Goal: Task Accomplishment & Management: Manage account settings

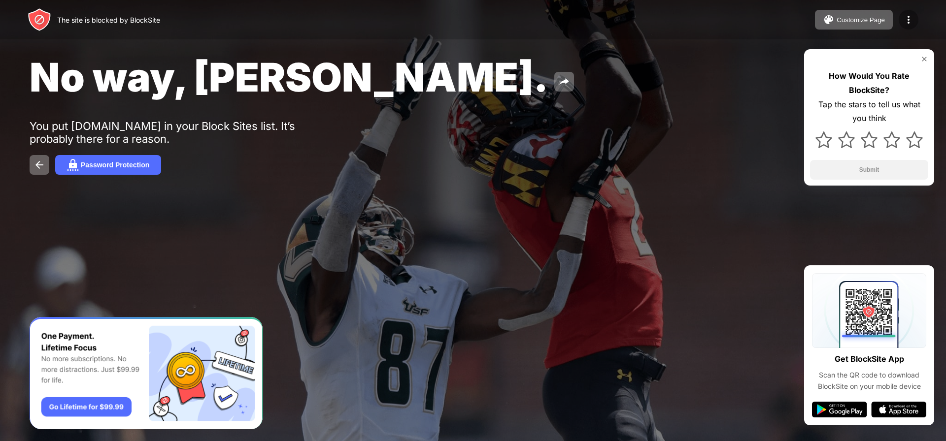
click at [906, 22] on img at bounding box center [908, 20] width 12 height 12
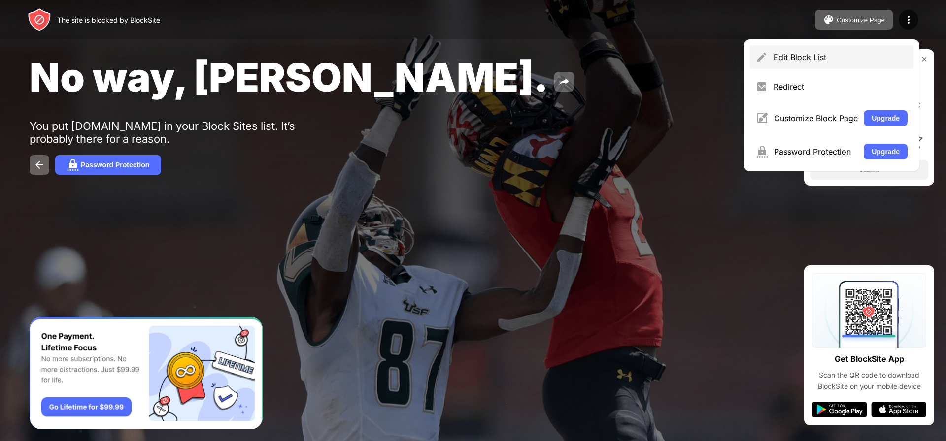
click at [827, 60] on div "Edit Block List" at bounding box center [840, 57] width 134 height 10
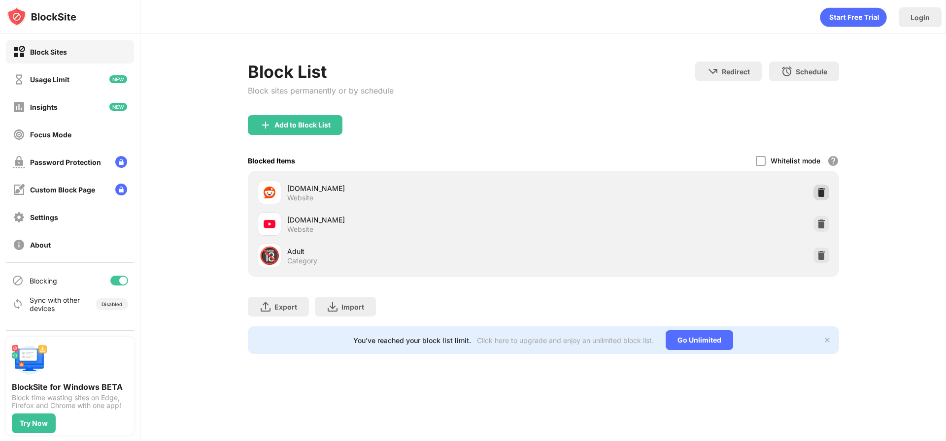
click at [821, 195] on img at bounding box center [821, 193] width 10 height 10
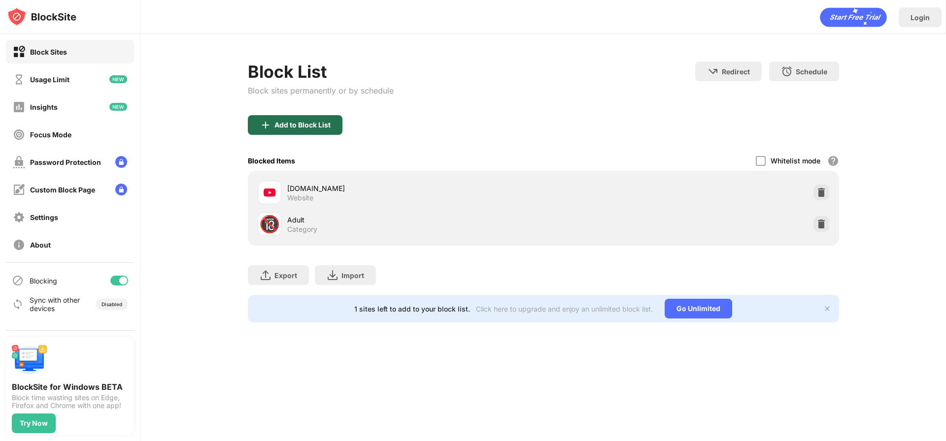
click at [281, 123] on div "Add to Block List" at bounding box center [302, 125] width 56 height 8
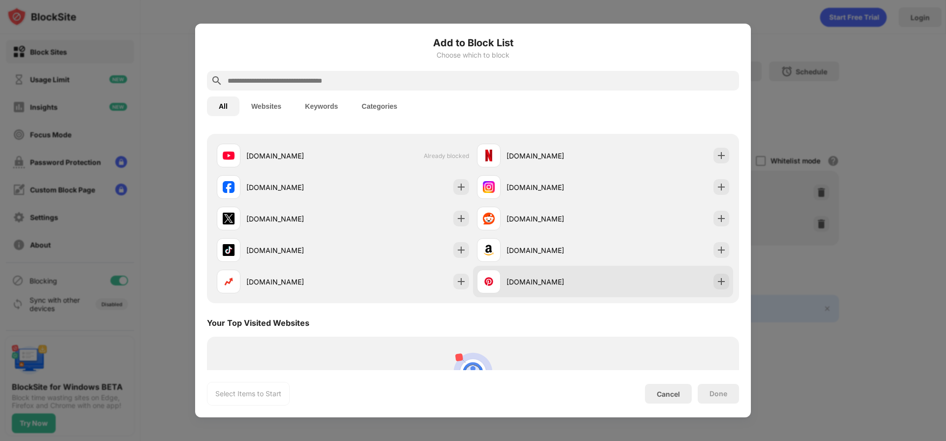
scroll to position [177, 0]
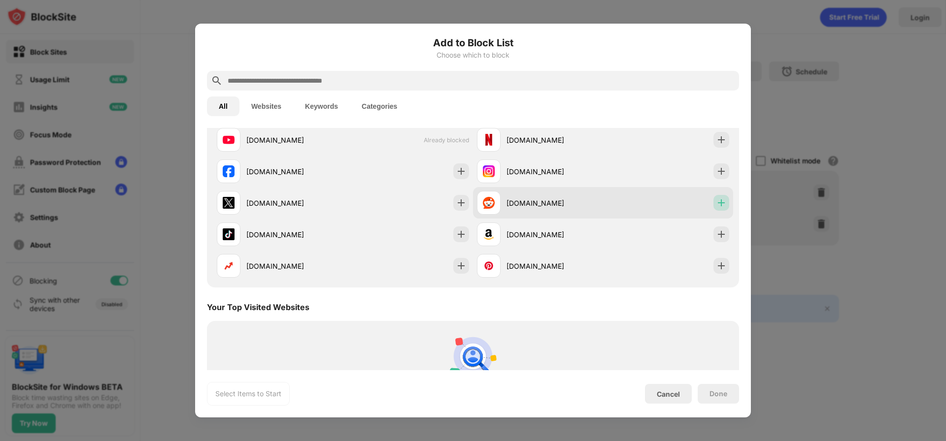
click at [718, 201] on img at bounding box center [721, 203] width 10 height 10
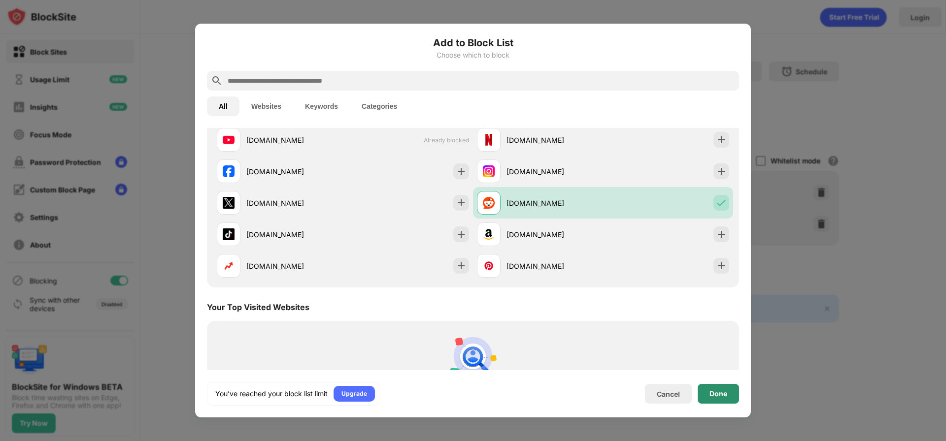
click at [718, 398] on div "Done" at bounding box center [718, 394] width 18 height 8
